Goal: Book appointment/travel/reservation

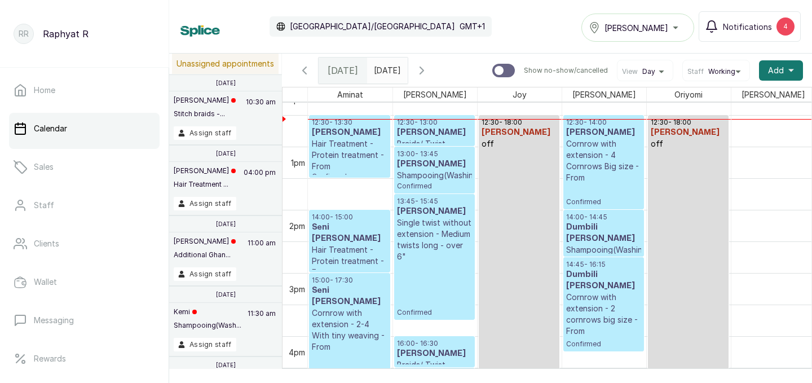
scroll to position [750, 0]
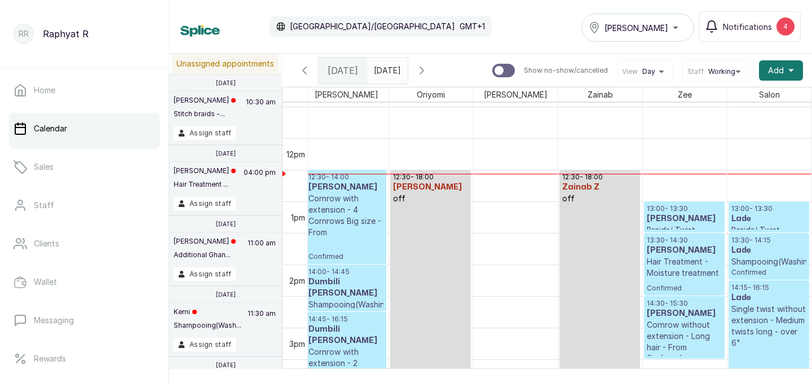
click at [679, 28] on div "[PERSON_NAME]" at bounding box center [638, 28] width 98 height 14
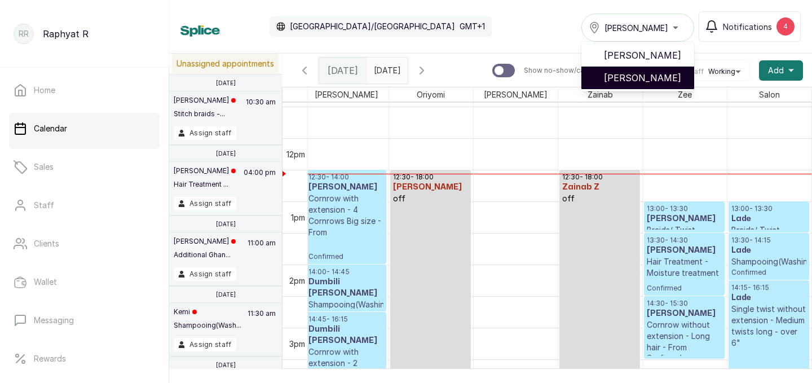
click at [659, 74] on span "Tasala Lekki" at bounding box center [644, 78] width 81 height 14
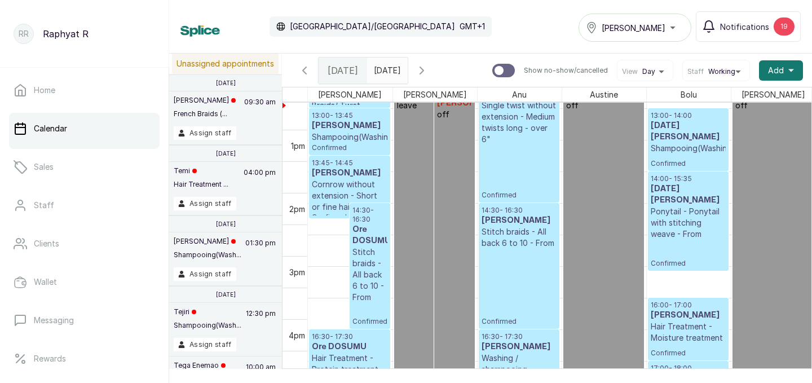
scroll to position [816, 0]
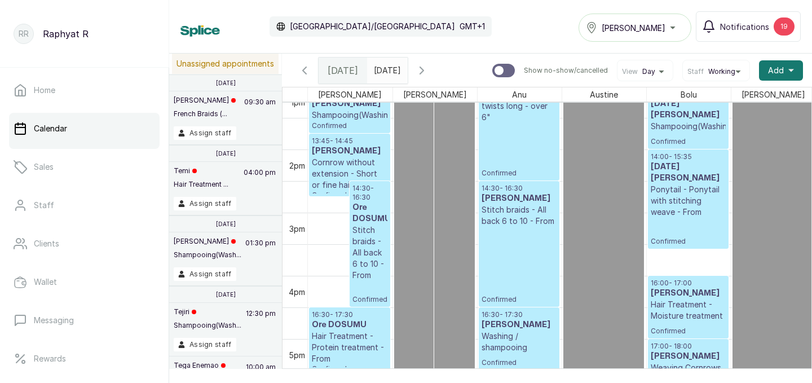
click at [677, 28] on div "Tasala Lekki" at bounding box center [635, 28] width 98 height 14
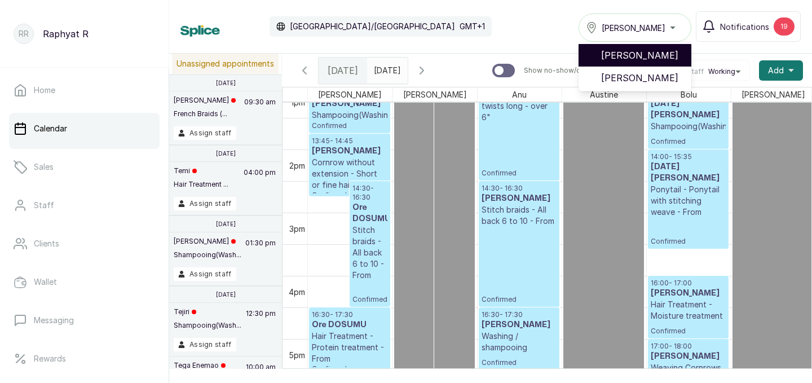
click at [675, 49] on span "[PERSON_NAME]" at bounding box center [641, 56] width 81 height 14
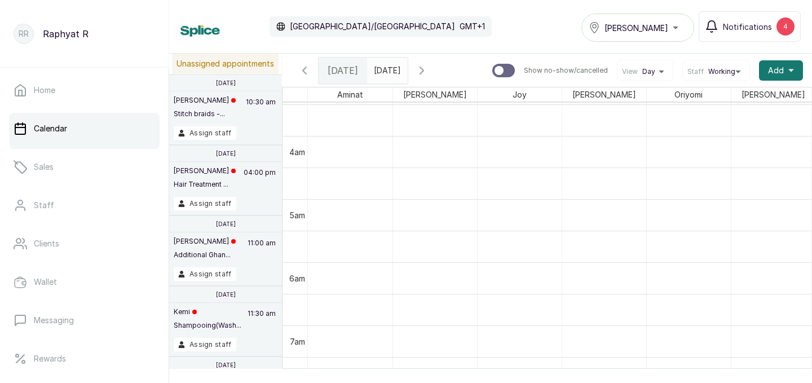
scroll to position [266, 0]
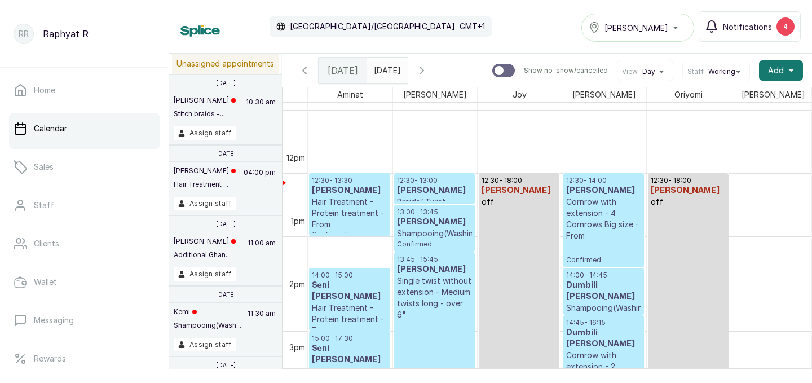
click at [427, 191] on h3 "Mrs Molade" at bounding box center [434, 190] width 75 height 11
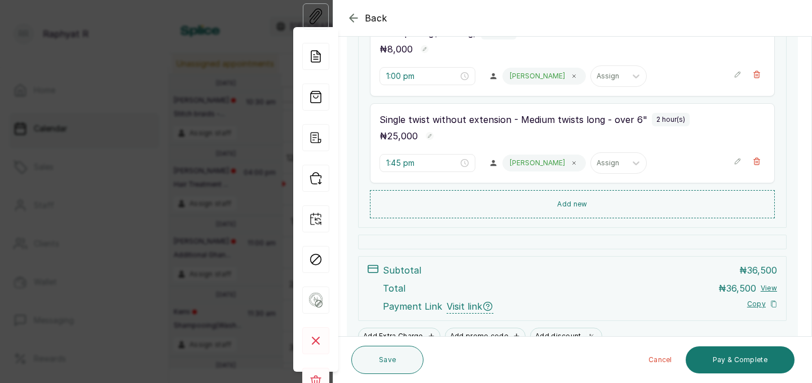
scroll to position [307, 0]
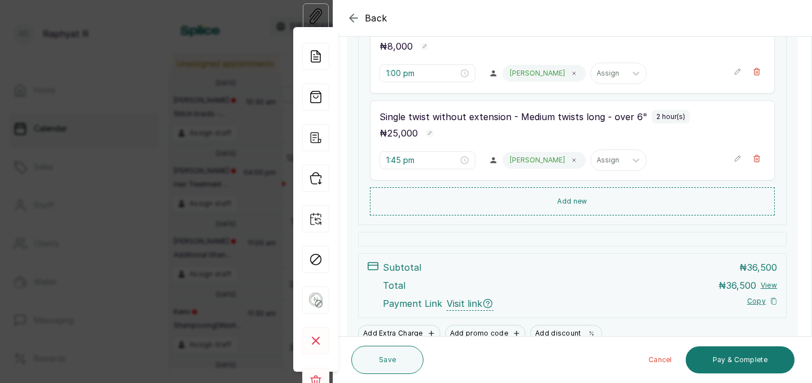
click at [736, 156] on icon "button" at bounding box center [738, 159] width 8 height 8
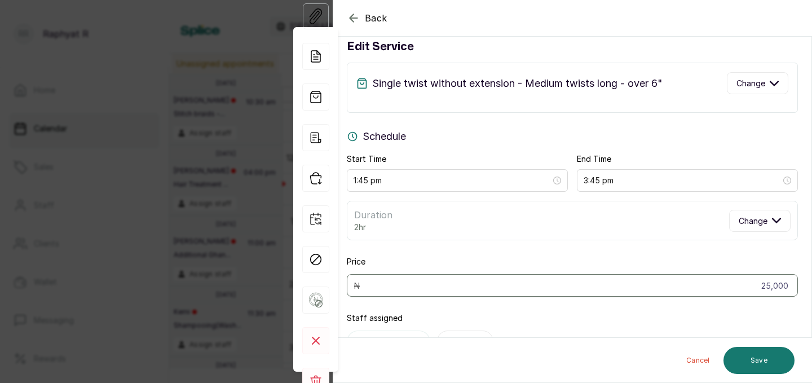
scroll to position [0, 0]
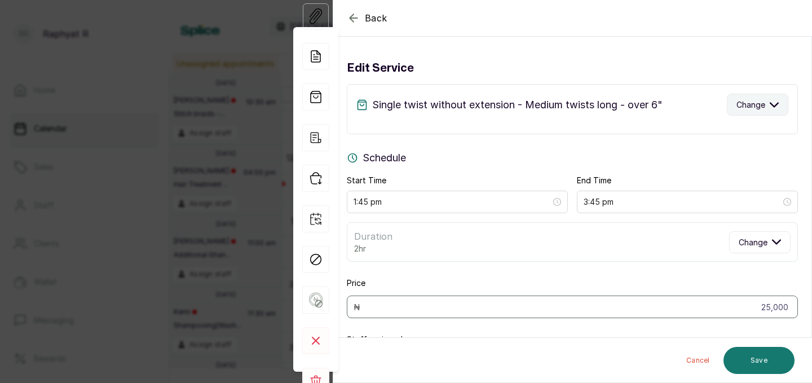
click at [776, 103] on icon "button" at bounding box center [774, 104] width 9 height 9
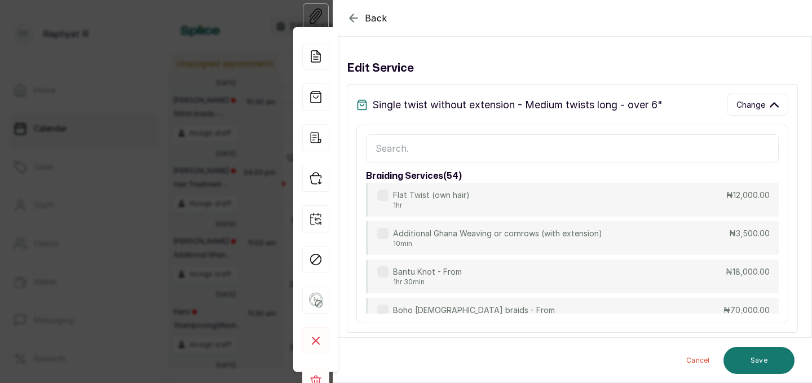
click at [380, 144] on input "text" at bounding box center [572, 148] width 413 height 28
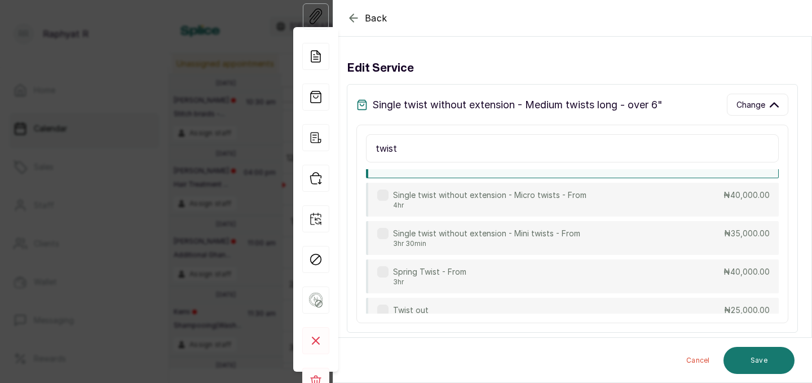
scroll to position [428, 0]
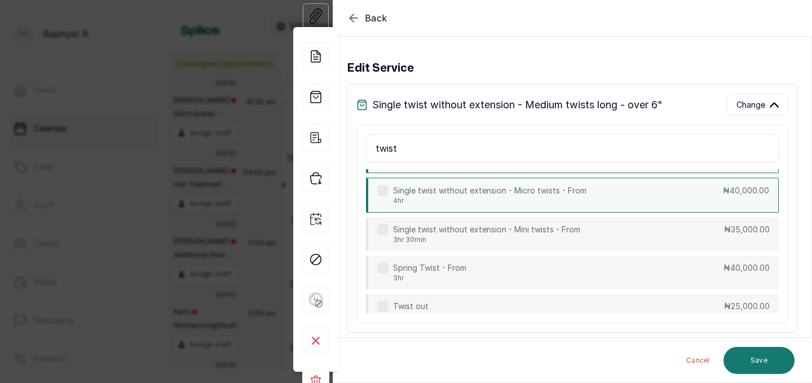
type input "twist"
click at [631, 196] on div "Single twist without extension - Micro twists - From 4hr ₦40,000.00" at bounding box center [572, 195] width 413 height 35
type input "5:45 pm"
type input "40,000"
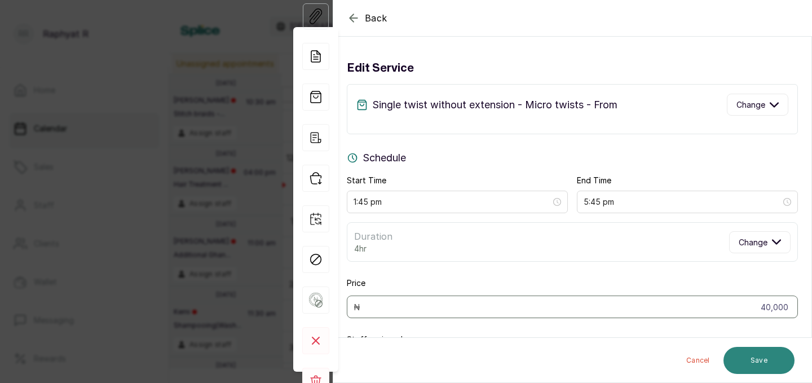
click at [750, 354] on button "Save" at bounding box center [759, 360] width 71 height 27
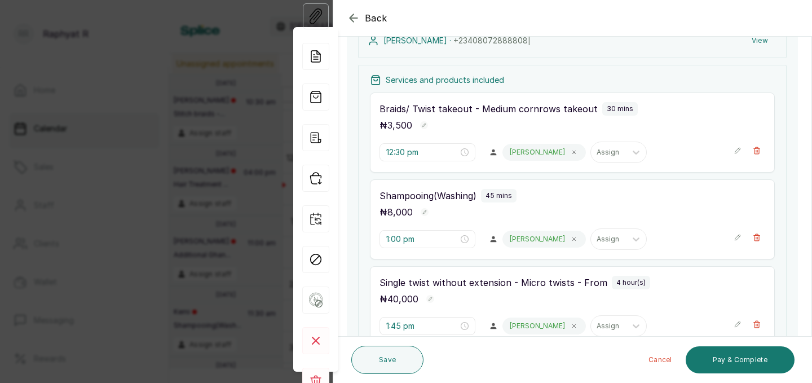
scroll to position [164, 0]
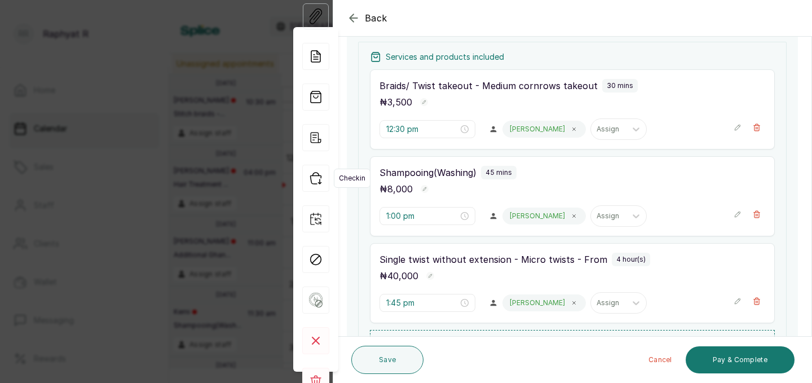
click at [318, 177] on icon "button" at bounding box center [315, 178] width 27 height 27
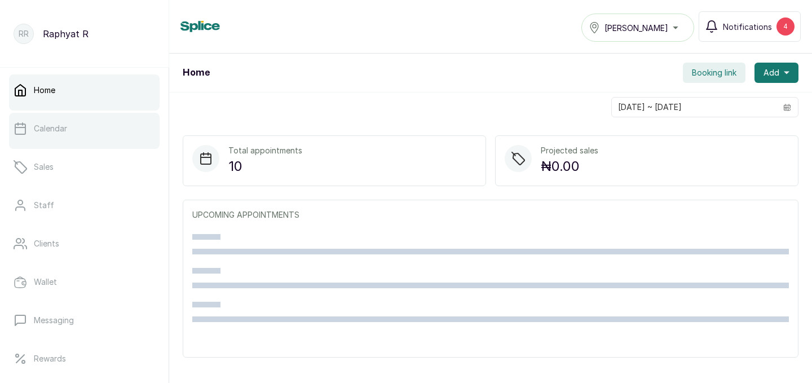
click at [49, 125] on p "Calendar" at bounding box center [50, 128] width 33 height 11
